Goal: Transaction & Acquisition: Purchase product/service

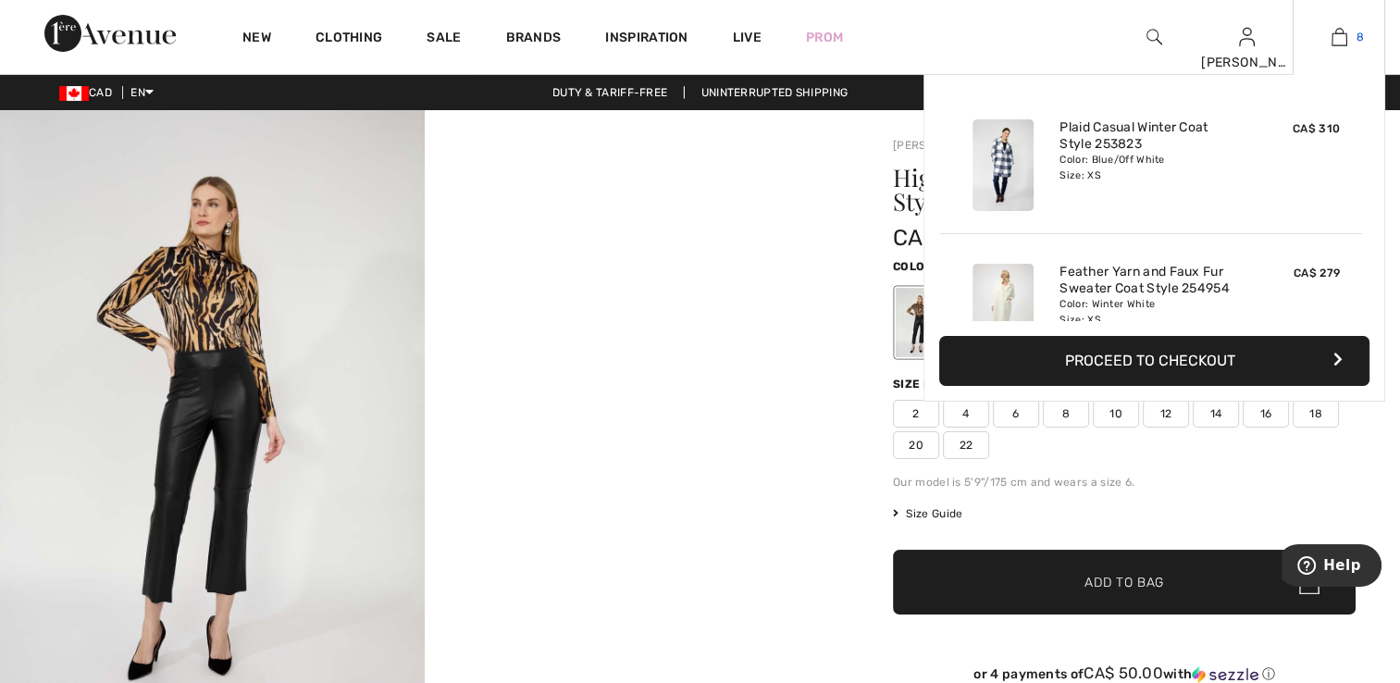
click at [1344, 39] on img at bounding box center [1340, 37] width 16 height 22
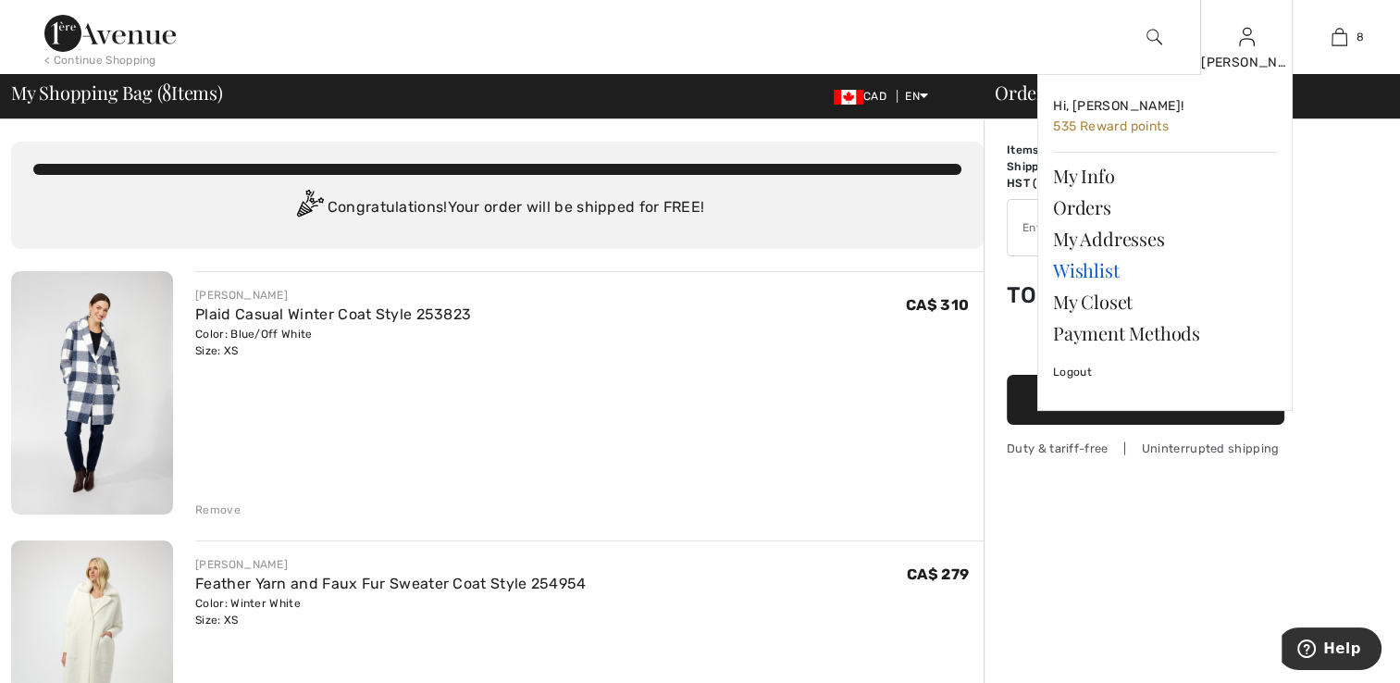
click at [1114, 265] on link "Wishlist" at bounding box center [1165, 270] width 224 height 31
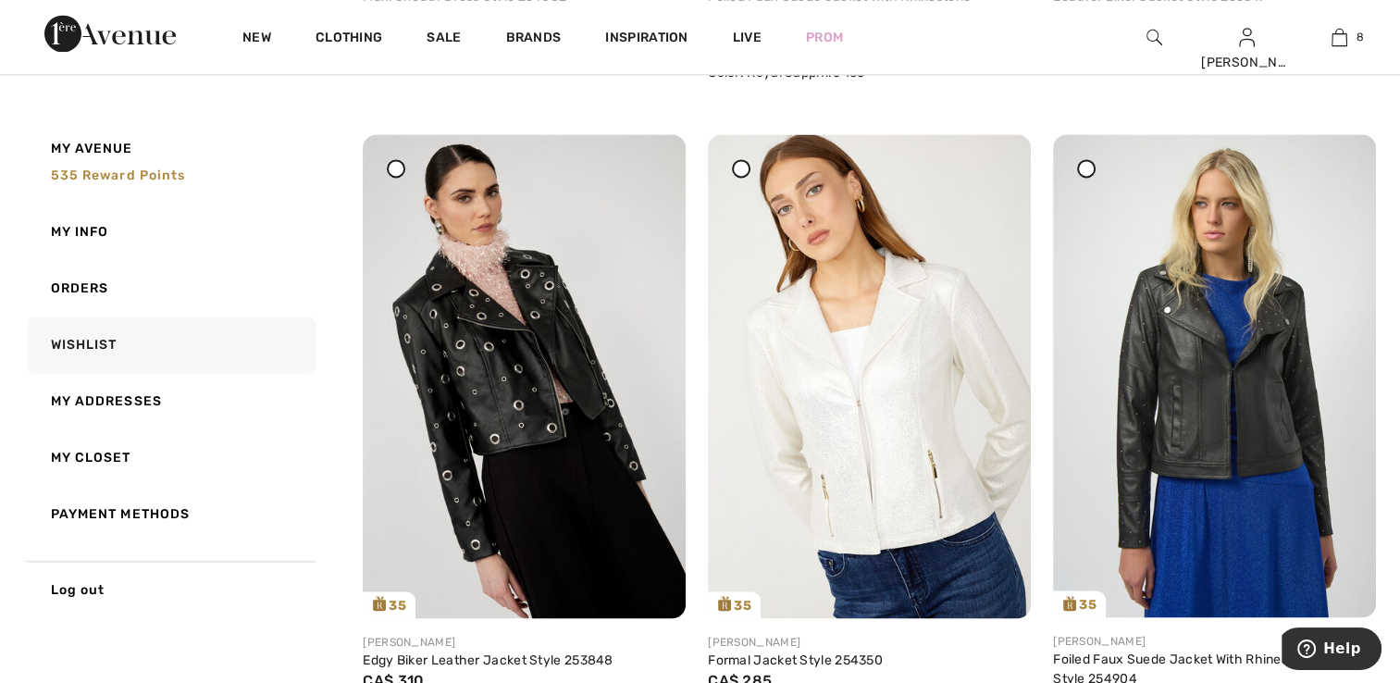
scroll to position [9904, 0]
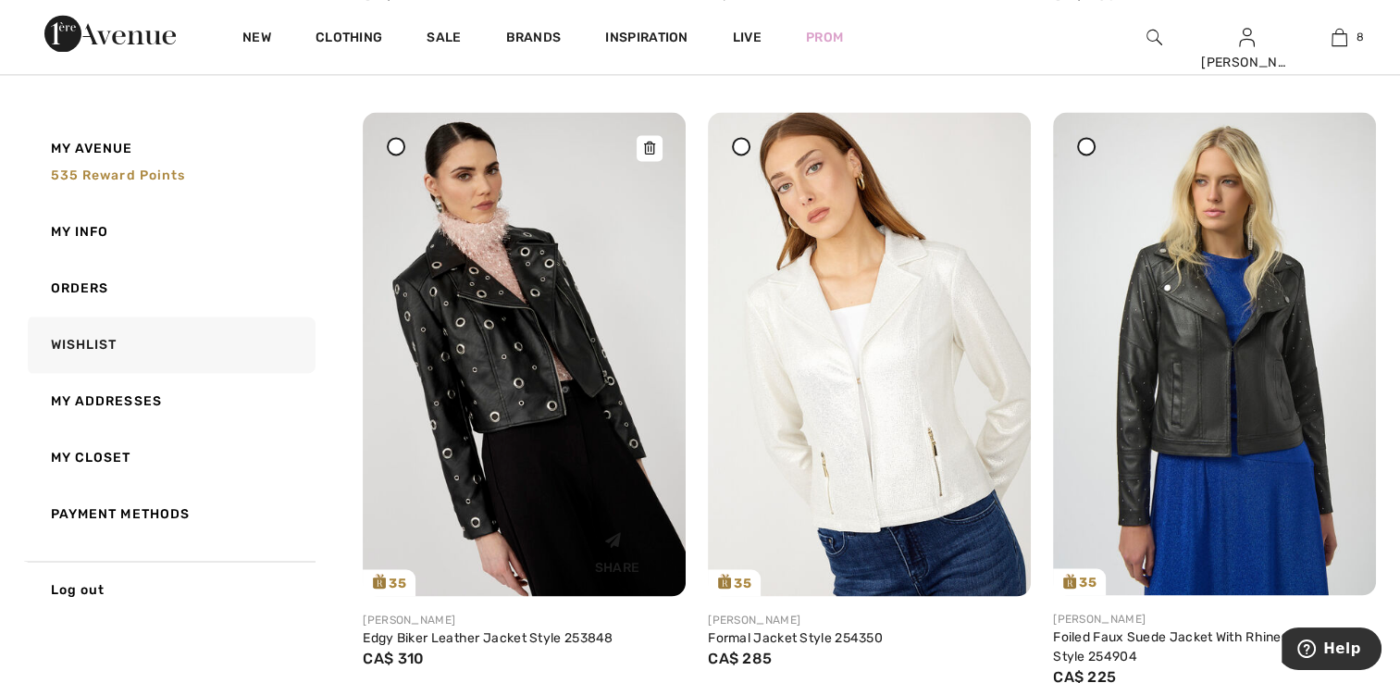
click at [509, 380] on img at bounding box center [524, 354] width 323 height 484
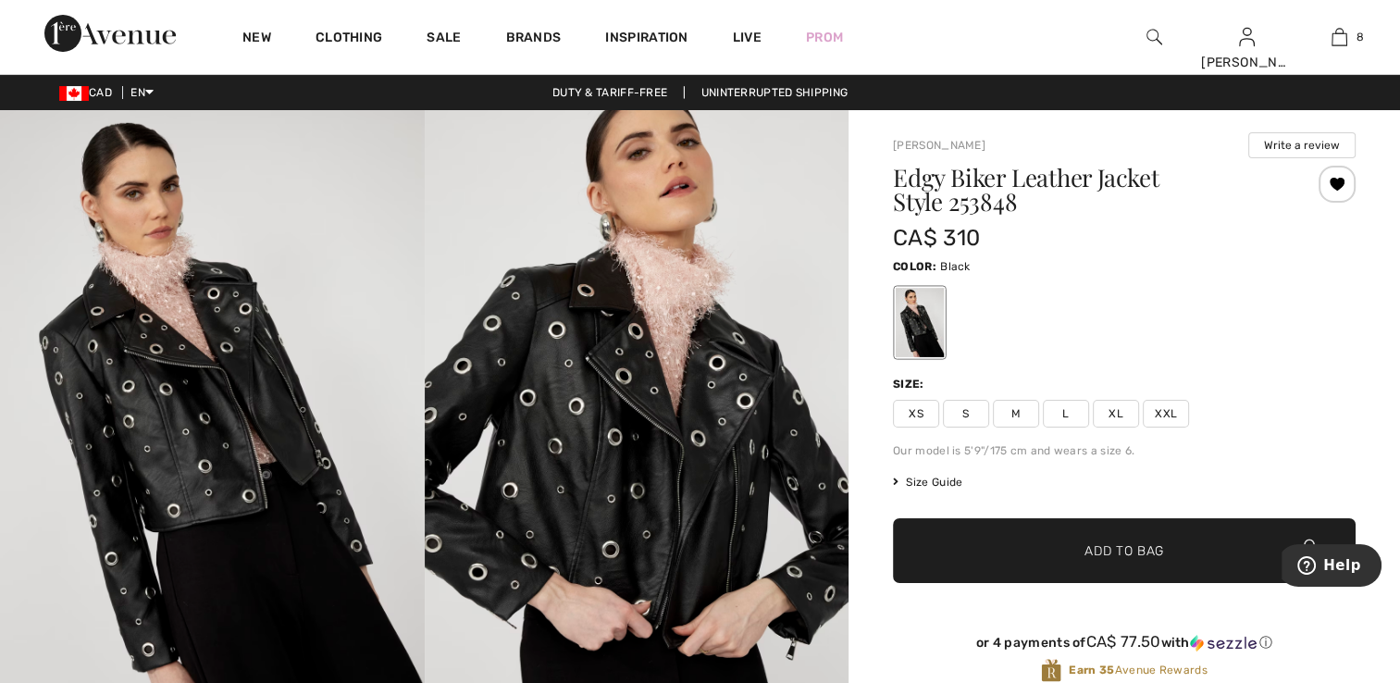
click at [914, 417] on span "XS" at bounding box center [916, 414] width 46 height 28
click at [1058, 553] on span "✔ Added to Bag" at bounding box center [1096, 550] width 113 height 19
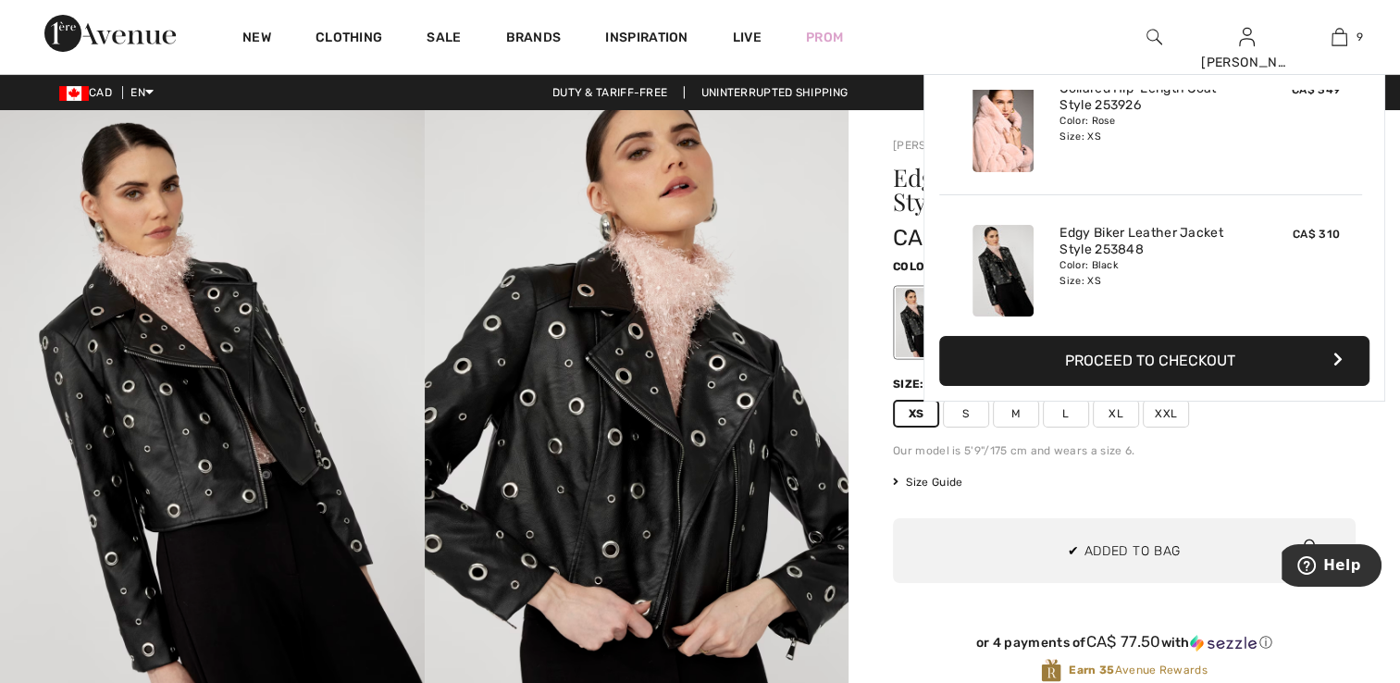
scroll to position [1066, 0]
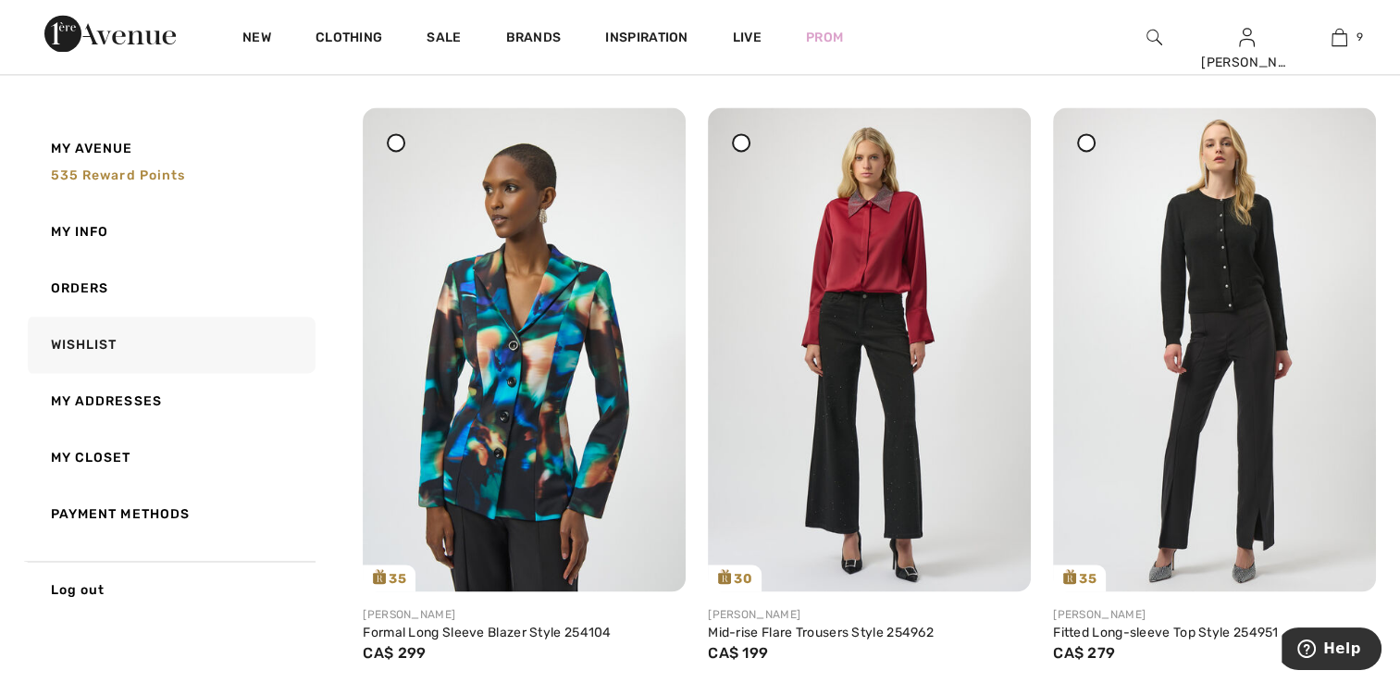
scroll to position [3147, 0]
